Goal: Information Seeking & Learning: Find specific fact

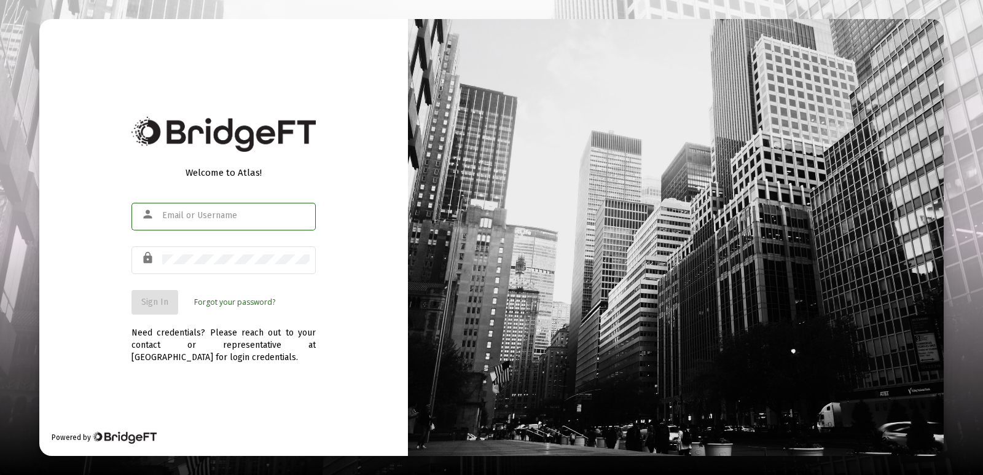
click at [203, 214] on input "text" at bounding box center [235, 216] width 147 height 10
type input "[EMAIL_ADDRESS][DOMAIN_NAME]"
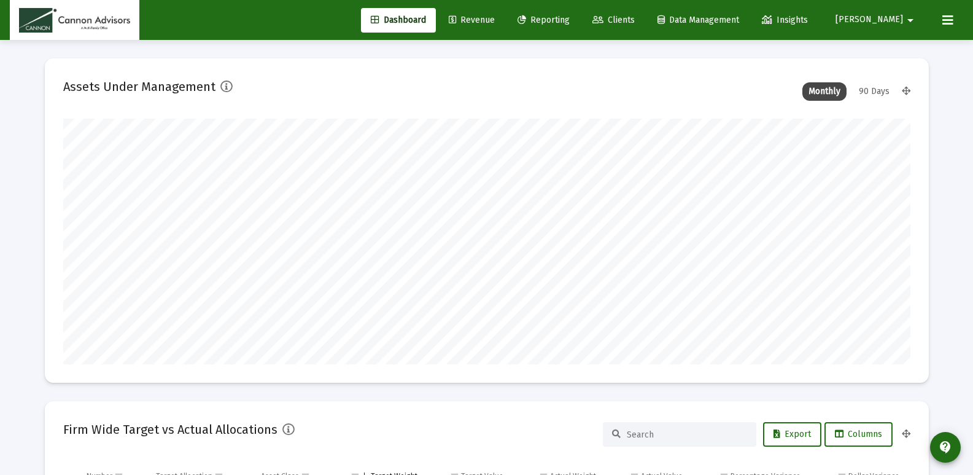
scroll to position [246, 847]
type input "[DATE]"
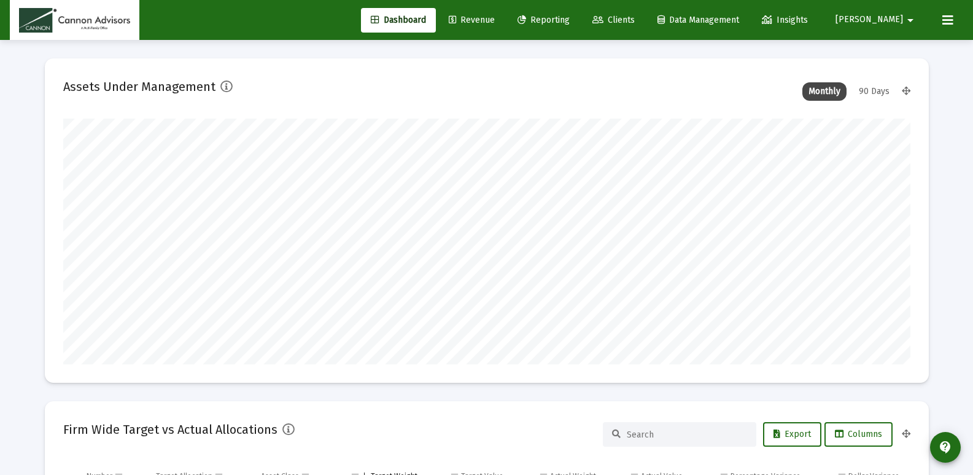
click at [635, 18] on span "Clients" at bounding box center [614, 20] width 42 height 10
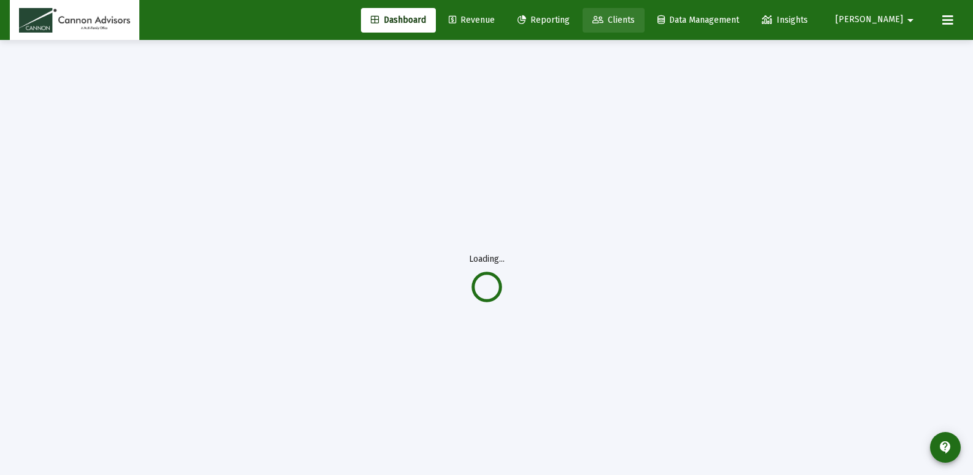
scroll to position [0, 0]
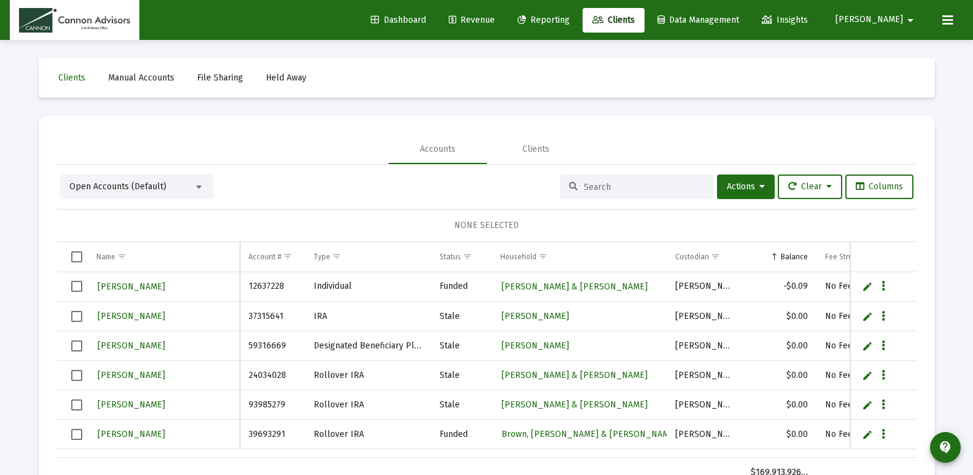
click at [621, 185] on input at bounding box center [644, 187] width 120 height 10
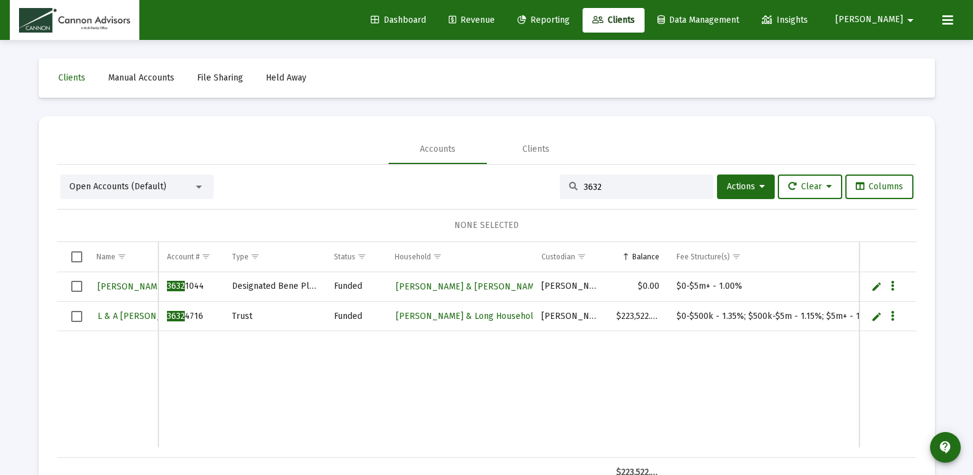
type input "3632"
click at [901, 13] on button "[PERSON_NAME] arrow_drop_down" at bounding box center [877, 19] width 112 height 25
click at [911, 88] on button "Logout" at bounding box center [904, 81] width 73 height 29
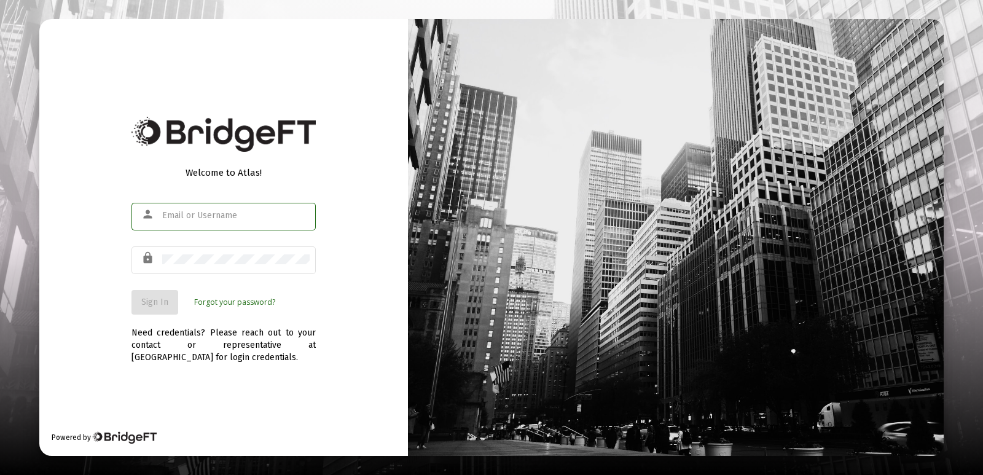
drag, startPoint x: 206, startPoint y: 217, endPoint x: 233, endPoint y: 215, distance: 27.7
click at [206, 217] on input "text" at bounding box center [235, 216] width 147 height 10
type input "[EMAIL_ADDRESS][DOMAIN_NAME]"
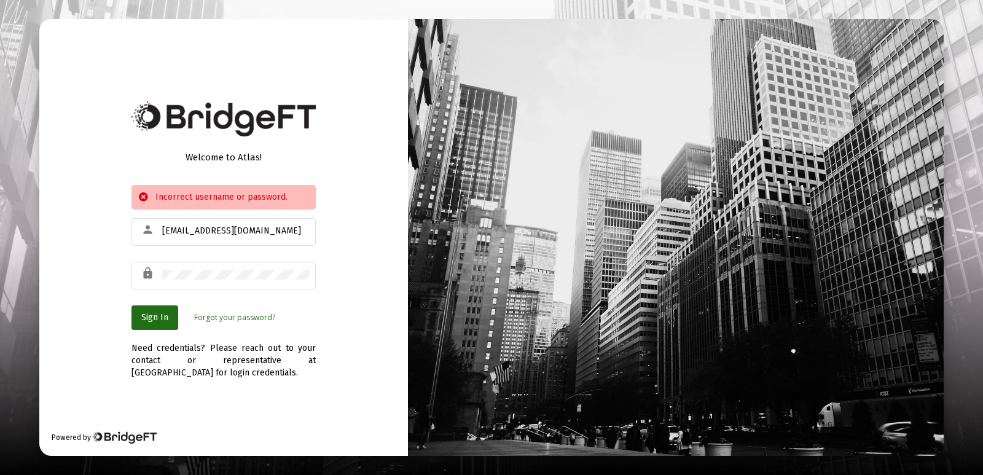
drag, startPoint x: 218, startPoint y: 280, endPoint x: 122, endPoint y: 272, distance: 96.1
click at [122, 272] on div "Welcome to Atlas! Incorrect username or password. person [EMAIL_ADDRESS][DOMAIN…" at bounding box center [223, 237] width 368 height 437
click at [162, 299] on div "lock" at bounding box center [223, 281] width 184 height 39
click at [128, 275] on div "Welcome to Atlas! Incorrect username or password. person [EMAIL_ADDRESS][DOMAIN…" at bounding box center [223, 237] width 368 height 437
click at [143, 324] on button "Sign In" at bounding box center [154, 317] width 47 height 25
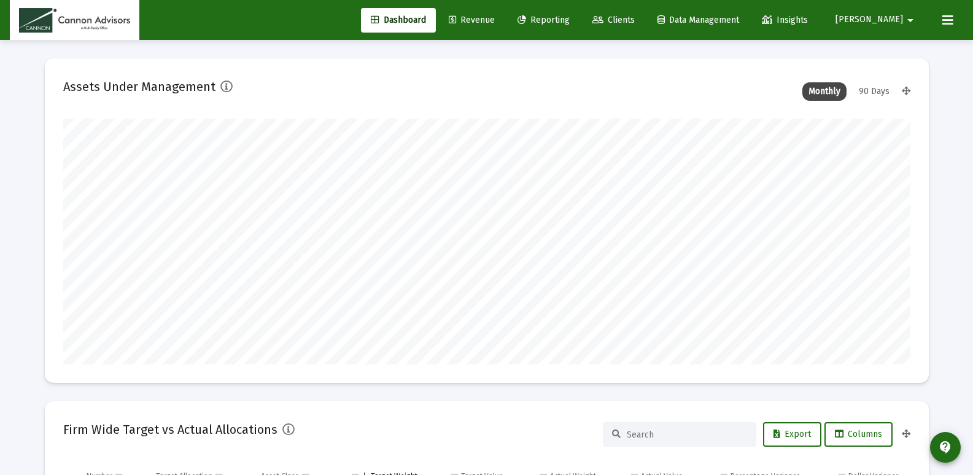
type input "[DATE]"
click at [505, 25] on link "Revenue" at bounding box center [472, 20] width 66 height 25
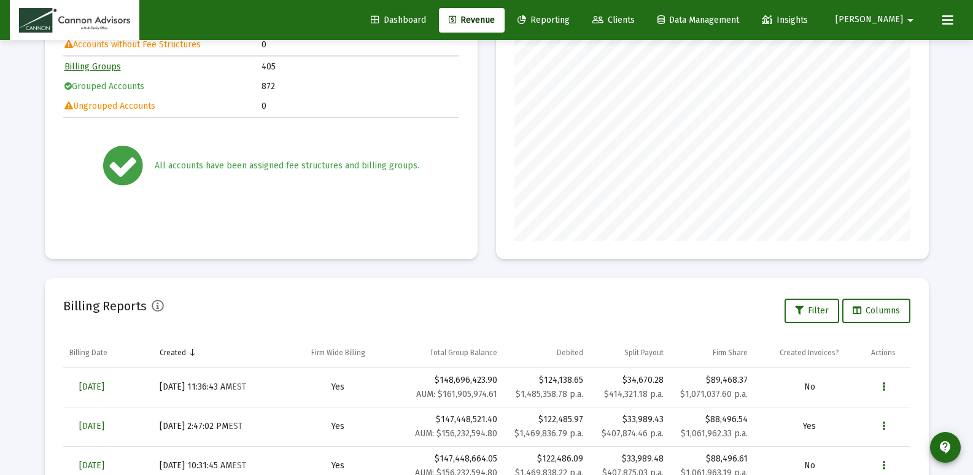
scroll to position [307, 0]
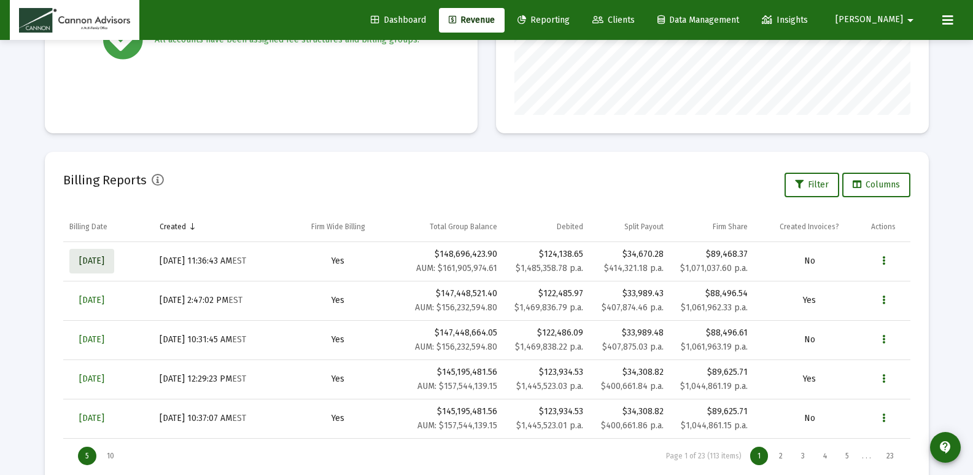
click at [104, 261] on span "[DATE]" at bounding box center [91, 260] width 25 height 10
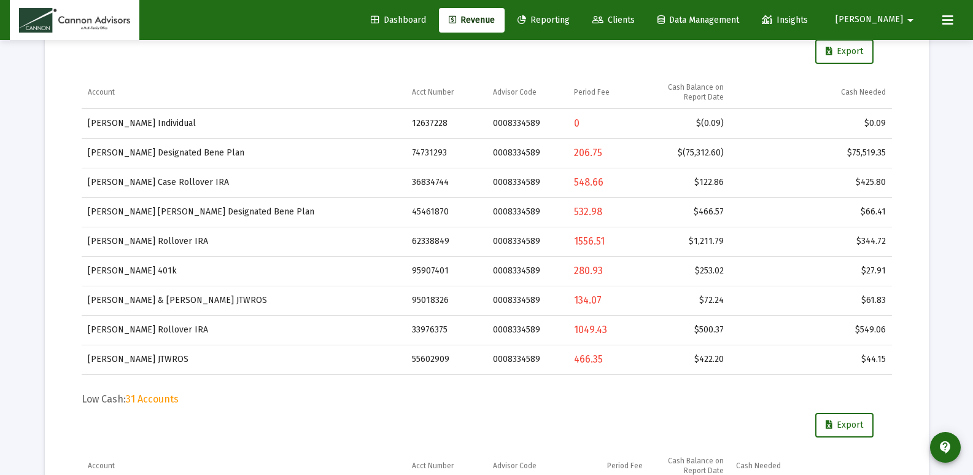
scroll to position [408, 0]
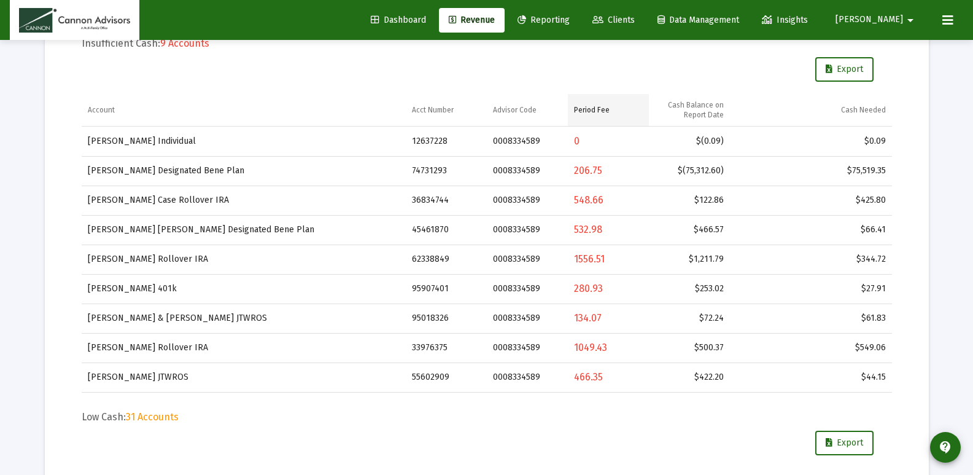
click at [589, 116] on td "Period Fee" at bounding box center [608, 110] width 81 height 33
click at [600, 113] on div "Period Fee" at bounding box center [592, 110] width 36 height 10
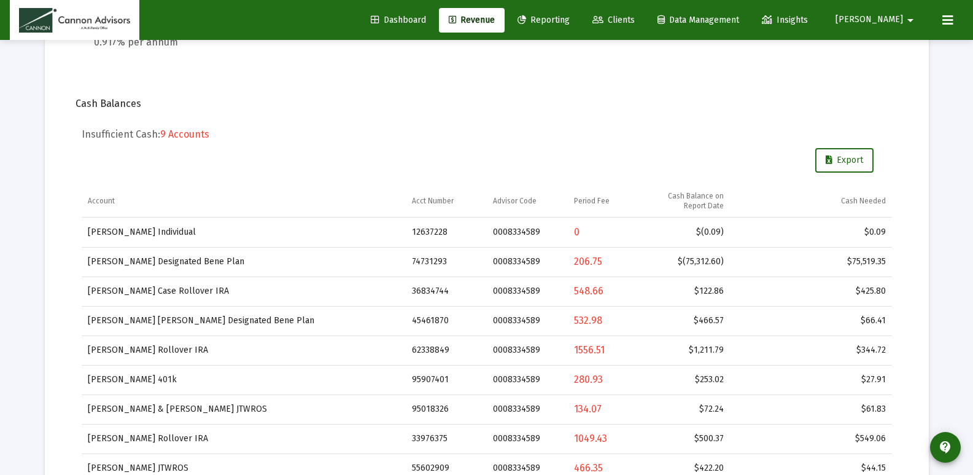
scroll to position [430, 0]
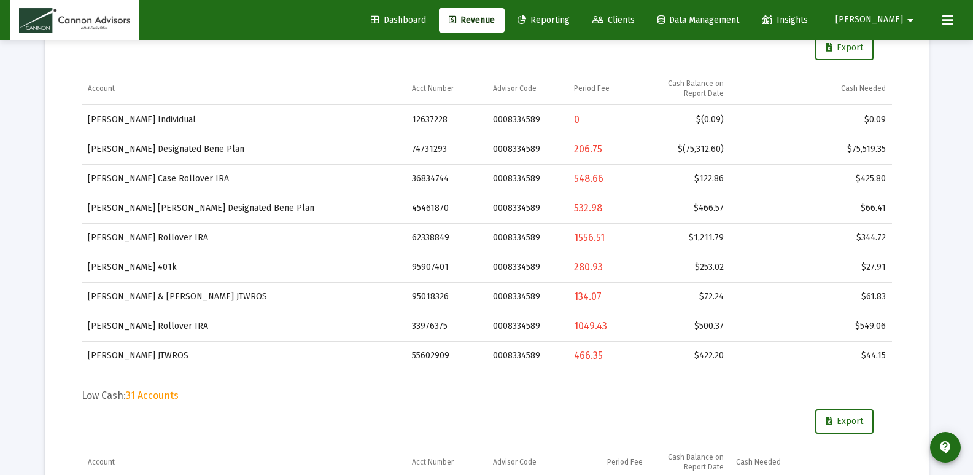
drag, startPoint x: 88, startPoint y: 123, endPoint x: 991, endPoint y: 88, distance: 904.0
click at [280, 473] on td "Account" at bounding box center [244, 462] width 324 height 33
click at [188, 149] on td "[PERSON_NAME] Designated Bene Plan" at bounding box center [244, 148] width 324 height 29
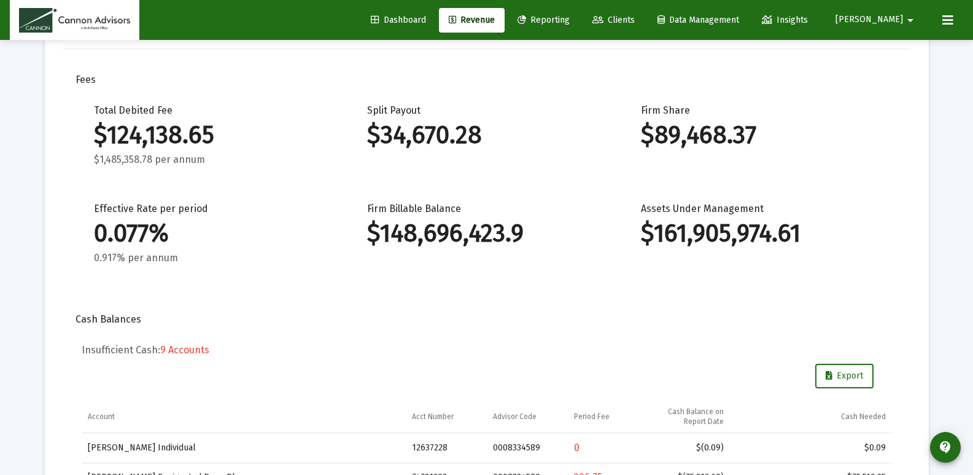
scroll to position [0, 0]
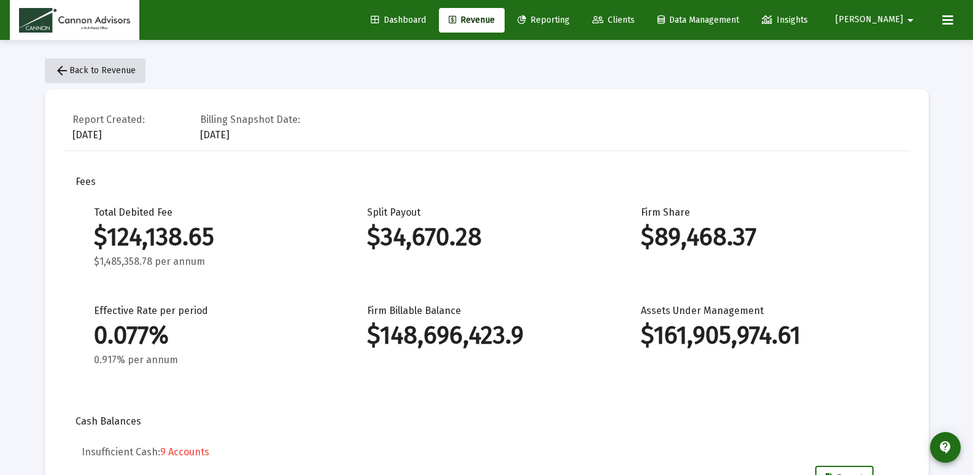
click at [108, 64] on button "arrow_back Back to Revenue" at bounding box center [95, 70] width 101 height 25
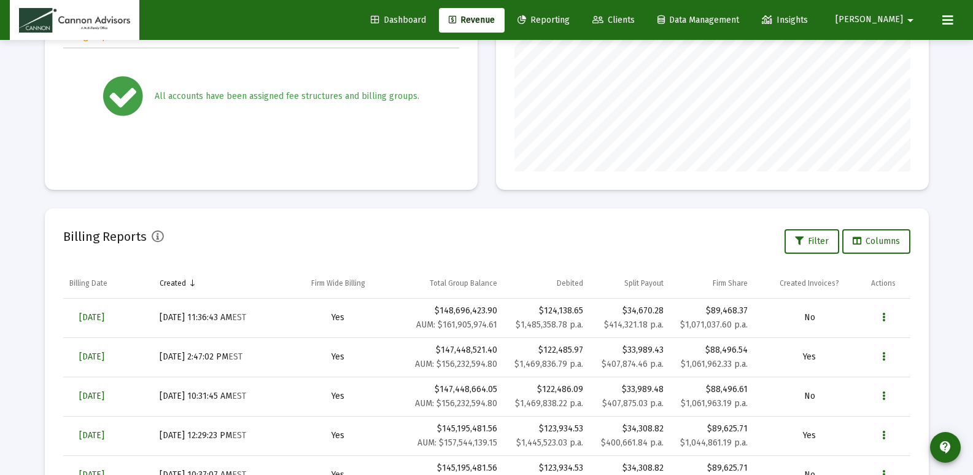
scroll to position [342, 0]
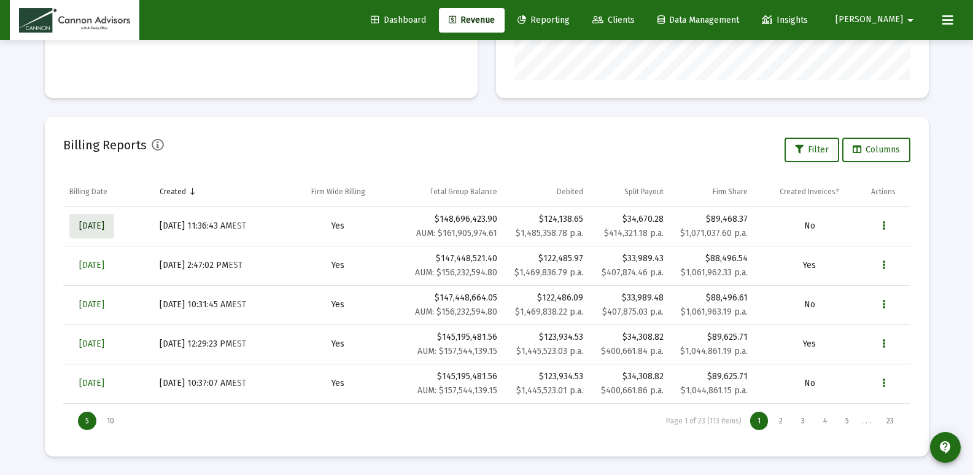
click at [104, 228] on span "[DATE]" at bounding box center [91, 225] width 25 height 10
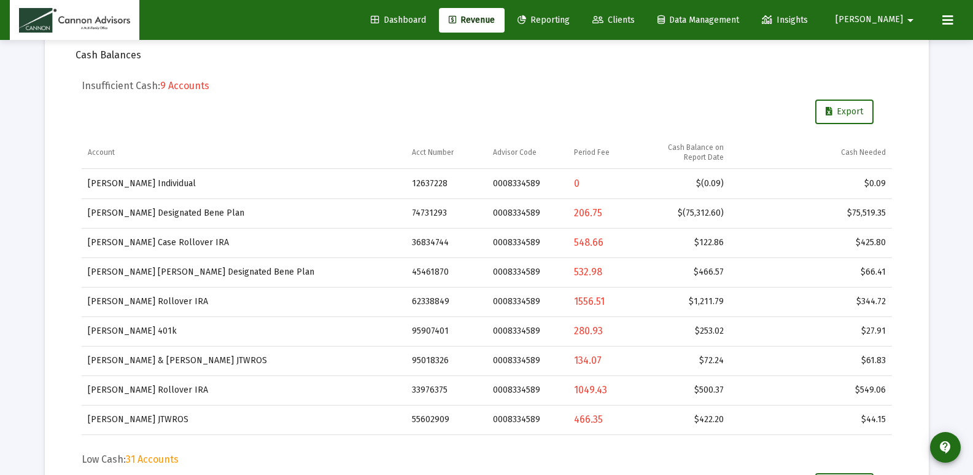
scroll to position [368, 0]
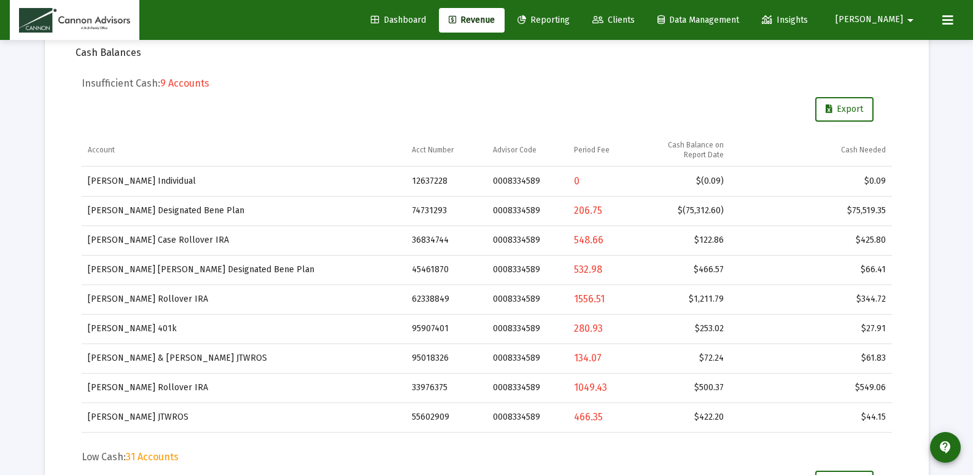
drag, startPoint x: 271, startPoint y: 84, endPoint x: 317, endPoint y: 105, distance: 50.0
click at [158, 95] on div "Insufficient Cash: 9 Accounts Export Account Acct Number Advisor Code Period Fe…" at bounding box center [487, 254] width 811 height 355
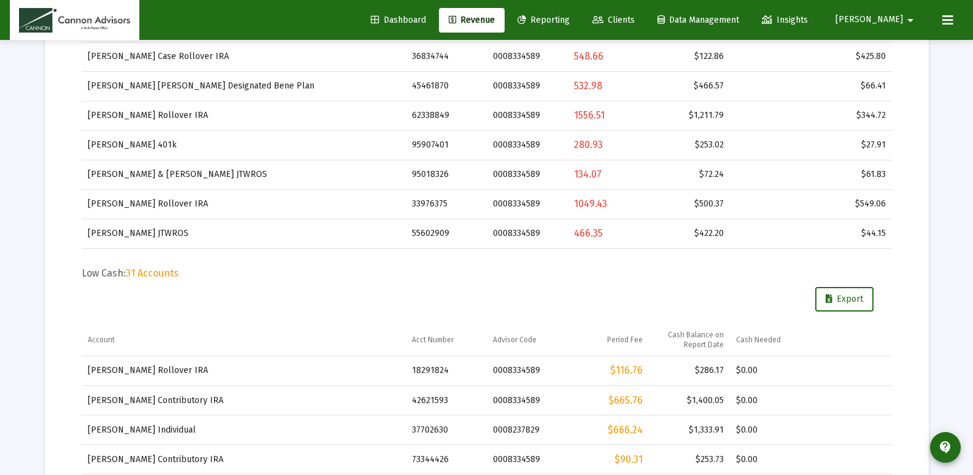
scroll to position [553, 0]
click at [308, 308] on div "Export" at bounding box center [487, 298] width 774 height 25
click at [368, 356] on td "[PERSON_NAME] Rollover IRA" at bounding box center [244, 370] width 324 height 29
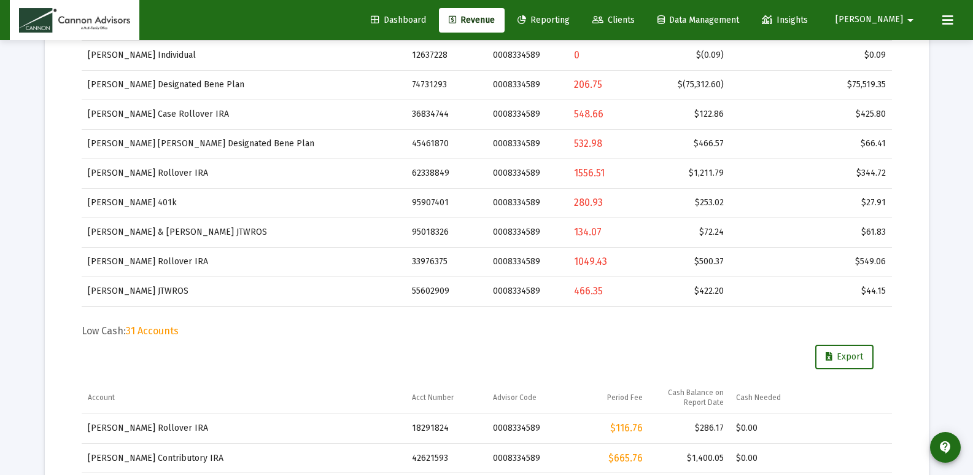
scroll to position [430, 0]
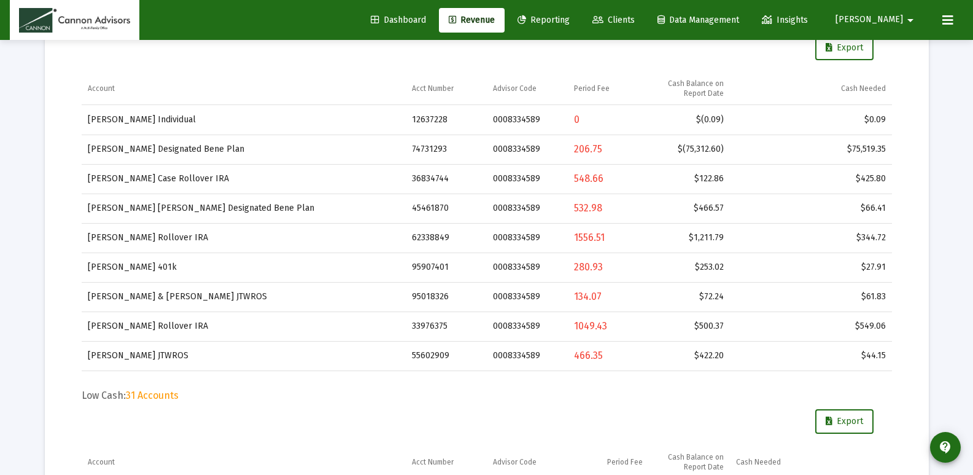
drag, startPoint x: 611, startPoint y: 146, endPoint x: 604, endPoint y: 385, distance: 239.0
click at [440, 184] on td "36834744" at bounding box center [446, 178] width 81 height 29
click at [439, 184] on td "36834744" at bounding box center [446, 178] width 81 height 29
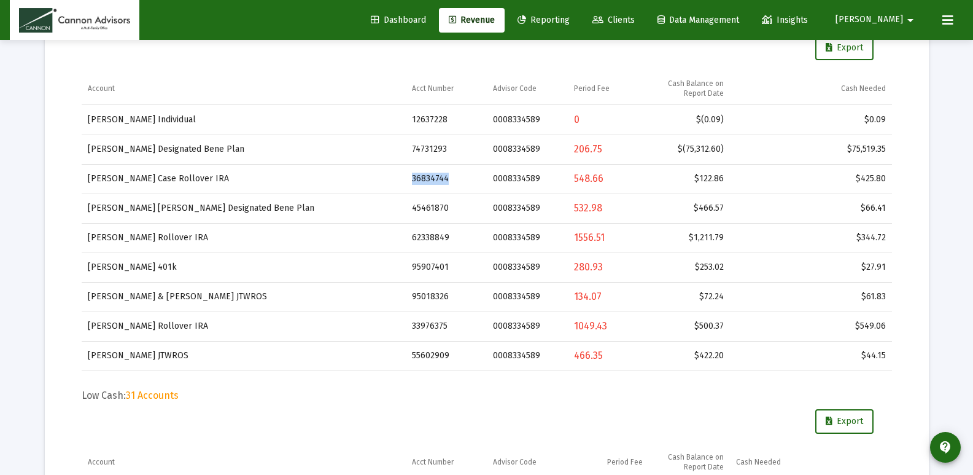
copy td "36834744"
click at [591, 184] on div "548.66" at bounding box center [608, 179] width 69 height 12
click at [592, 182] on div "548.66" at bounding box center [608, 179] width 69 height 12
click at [150, 395] on span "31 Accounts" at bounding box center [152, 395] width 53 height 12
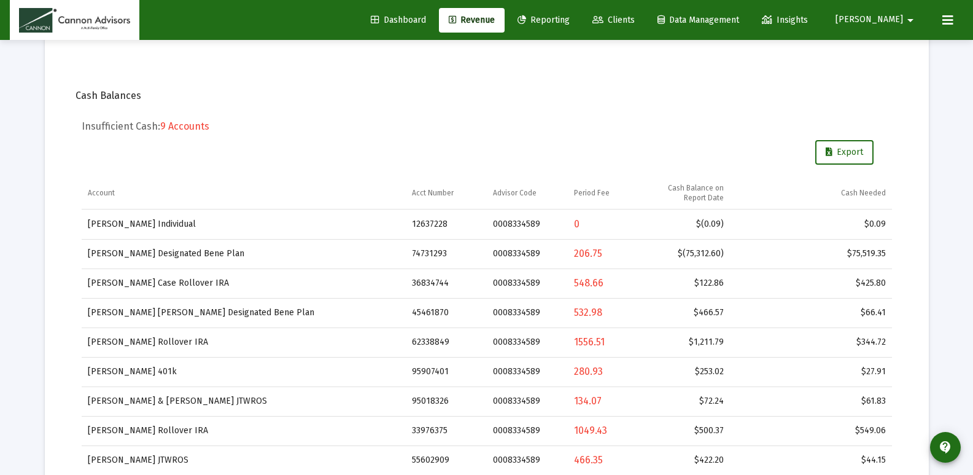
scroll to position [307, 0]
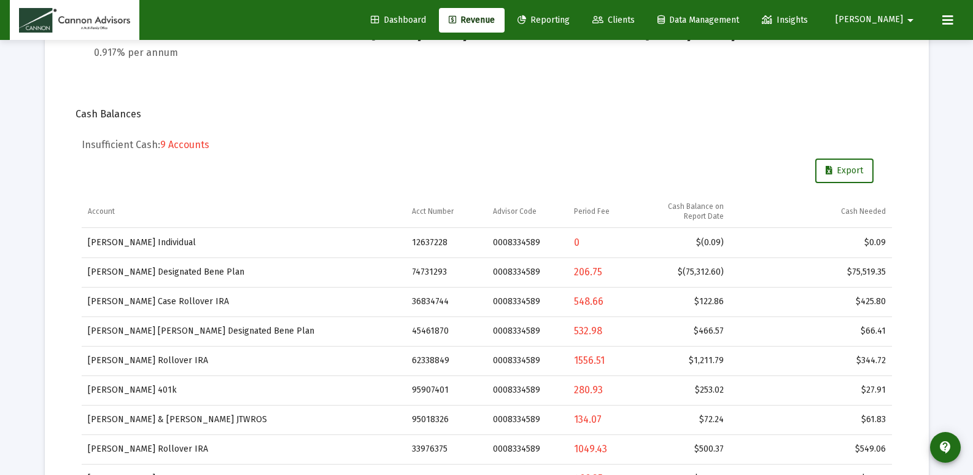
click at [374, 169] on div "Export" at bounding box center [487, 170] width 774 height 25
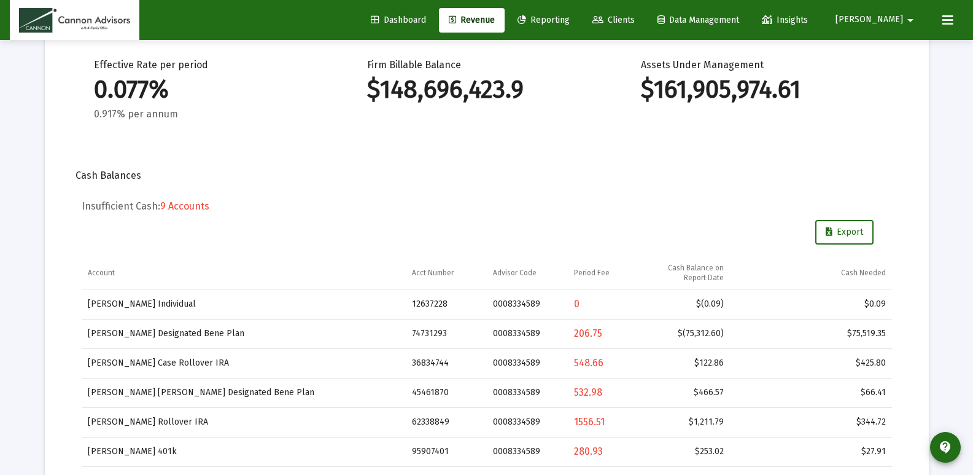
scroll to position [0, 0]
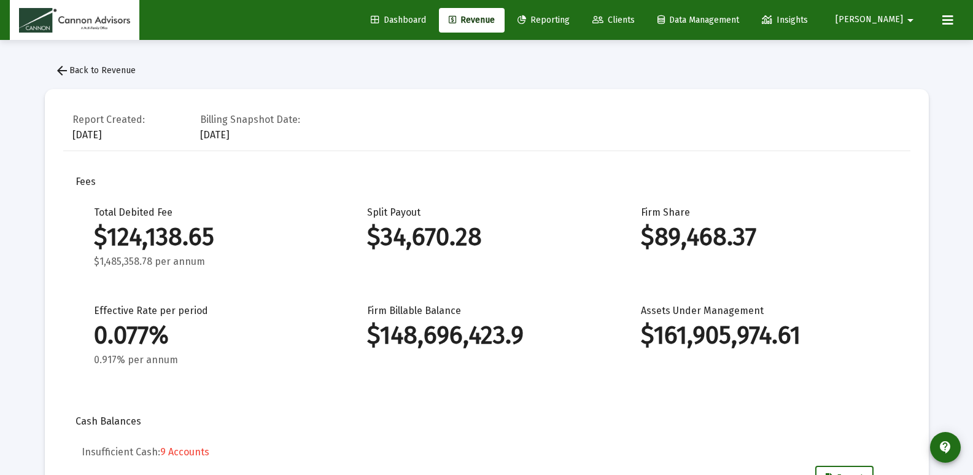
click at [105, 74] on span "arrow_back Back to Revenue" at bounding box center [95, 70] width 81 height 10
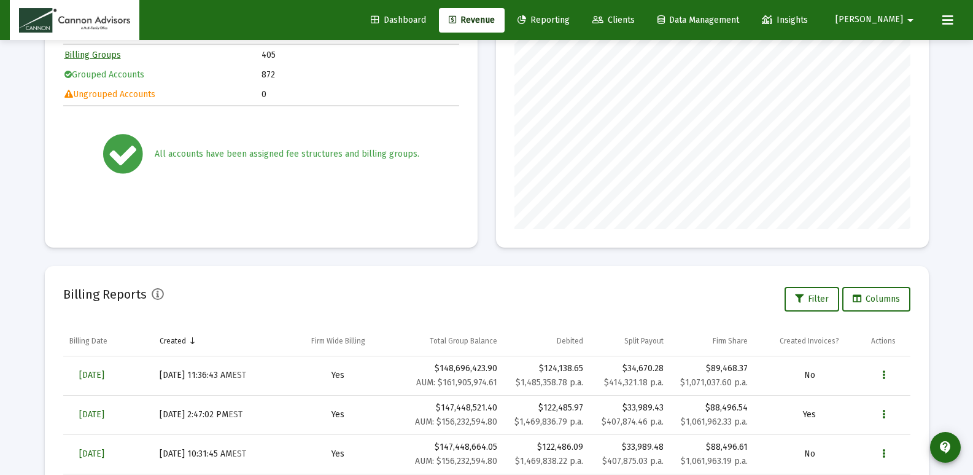
scroll to position [35, 0]
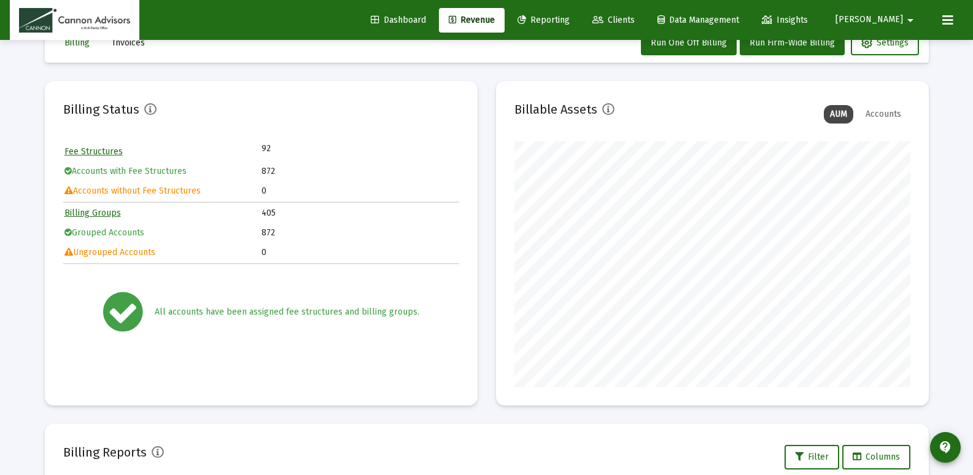
click at [887, 20] on span "[PERSON_NAME]" at bounding box center [870, 20] width 68 height 10
click at [889, 88] on button "Logout" at bounding box center [904, 81] width 73 height 29
